Goal: Obtain resource: Download file/media

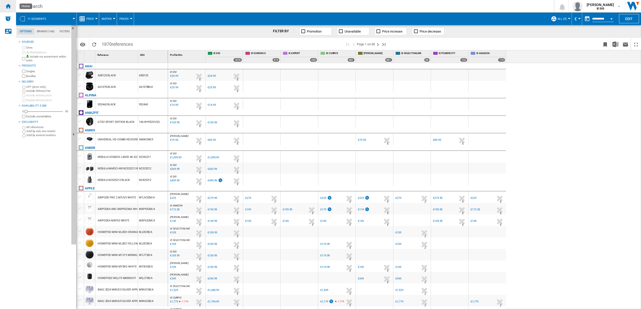
click at [10, 6] on ng-md-icon "Home" at bounding box center [8, 6] width 6 height 6
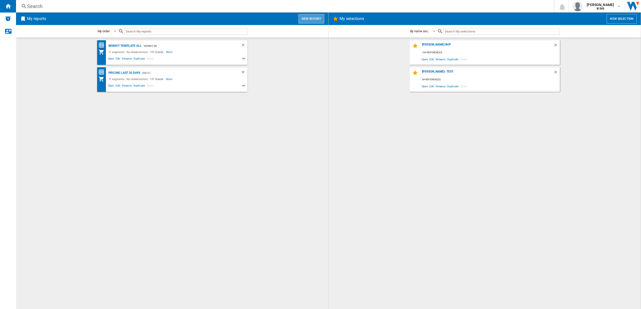
click at [309, 20] on button "New report" at bounding box center [312, 19] width 26 height 10
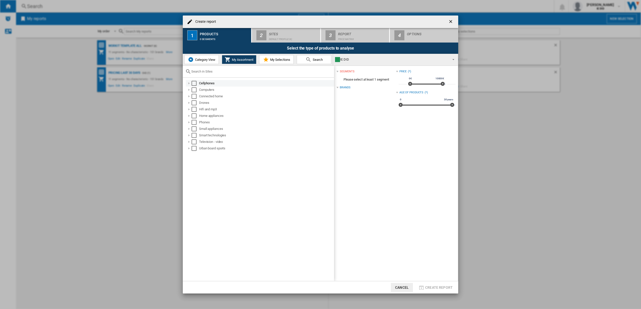
click at [196, 82] on div "Select" at bounding box center [194, 83] width 5 height 5
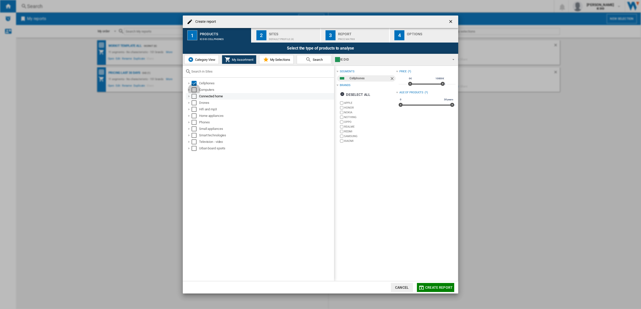
drag, startPoint x: 194, startPoint y: 91, endPoint x: 195, endPoint y: 97, distance: 6.1
click at [194, 91] on div "Select" at bounding box center [194, 89] width 5 height 5
drag, startPoint x: 195, startPoint y: 98, endPoint x: 195, endPoint y: 103, distance: 4.3
click at [195, 99] on div "Select" at bounding box center [194, 96] width 5 height 5
drag, startPoint x: 195, startPoint y: 103, endPoint x: 194, endPoint y: 109, distance: 5.6
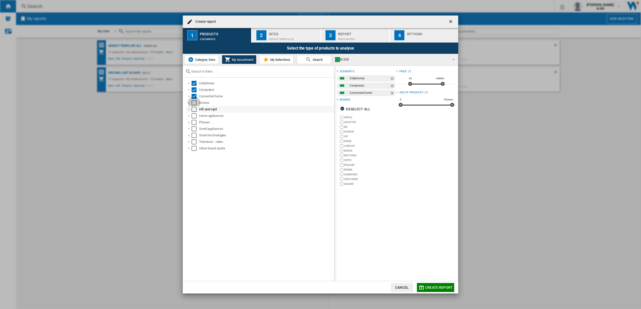
click at [195, 103] on div "Select" at bounding box center [194, 102] width 5 height 5
drag, startPoint x: 194, startPoint y: 110, endPoint x: 195, endPoint y: 121, distance: 11.1
click at [194, 110] on div "Select" at bounding box center [194, 109] width 5 height 5
click at [197, 117] on md-checkbox "Select" at bounding box center [196, 115] width 8 height 5
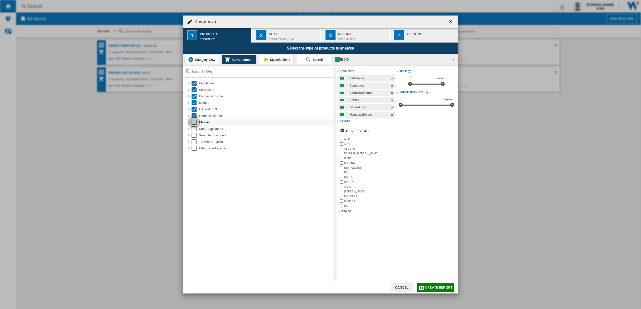
click at [196, 123] on div "Select" at bounding box center [194, 122] width 5 height 5
click at [195, 132] on div "Smart technologies" at bounding box center [260, 135] width 148 height 7
click at [196, 129] on div "Select" at bounding box center [194, 128] width 5 height 5
drag, startPoint x: 195, startPoint y: 135, endPoint x: 195, endPoint y: 140, distance: 5.0
click at [195, 135] on div "Select" at bounding box center [194, 135] width 5 height 5
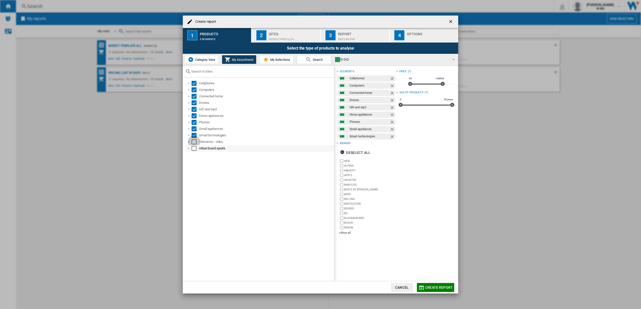
click at [196, 143] on div "Select" at bounding box center [194, 141] width 5 height 5
drag, startPoint x: 197, startPoint y: 148, endPoint x: 202, endPoint y: 146, distance: 5.5
click at [197, 148] on md-checkbox "Select" at bounding box center [196, 148] width 8 height 5
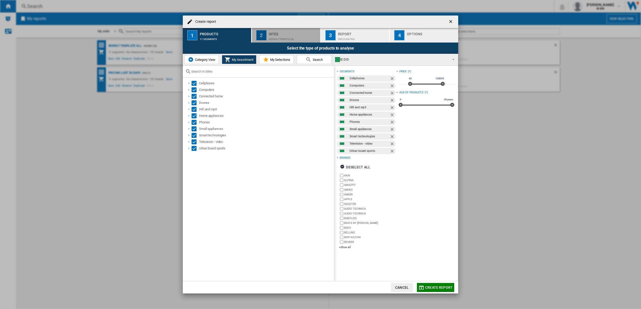
click at [287, 32] on div "Sites" at bounding box center [293, 32] width 49 height 5
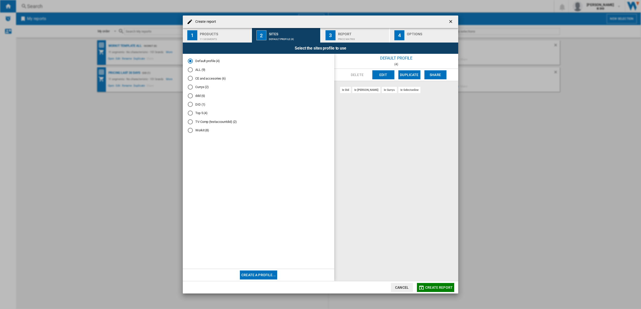
click at [189, 70] on div "ALL (9)" at bounding box center [190, 69] width 5 height 5
click at [431, 289] on span "Create report" at bounding box center [439, 288] width 28 height 4
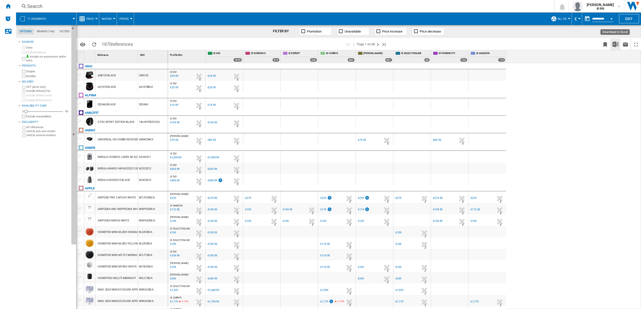
click at [615, 46] on img "Download in Excel" at bounding box center [616, 44] width 6 height 6
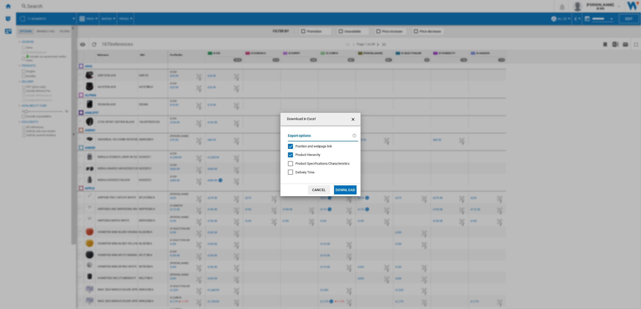
click at [347, 189] on button "Download" at bounding box center [345, 190] width 23 height 9
